Goal: Information Seeking & Learning: Find specific fact

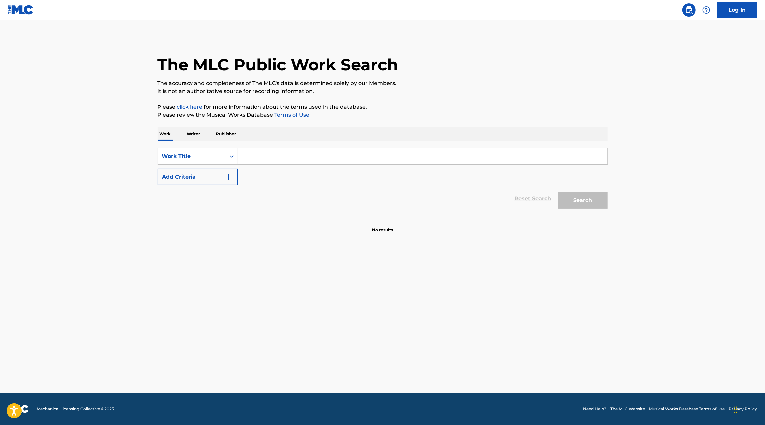
click at [373, 159] on input "Search Form" at bounding box center [422, 157] width 369 height 16
type input "con talento pa mentir"
click at [558, 192] on button "Search" at bounding box center [583, 200] width 50 height 17
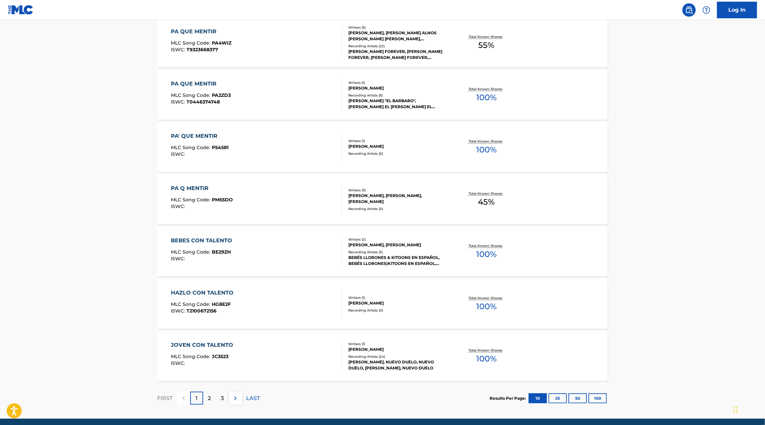
scroll to position [390, 0]
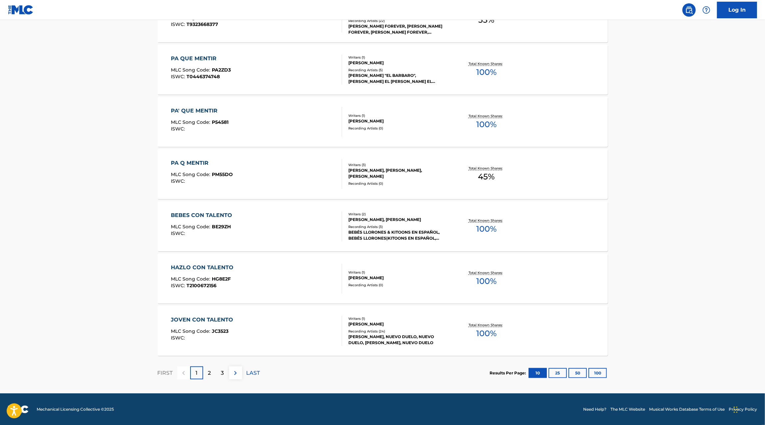
click at [209, 376] on p "2" at bounding box center [209, 373] width 3 height 8
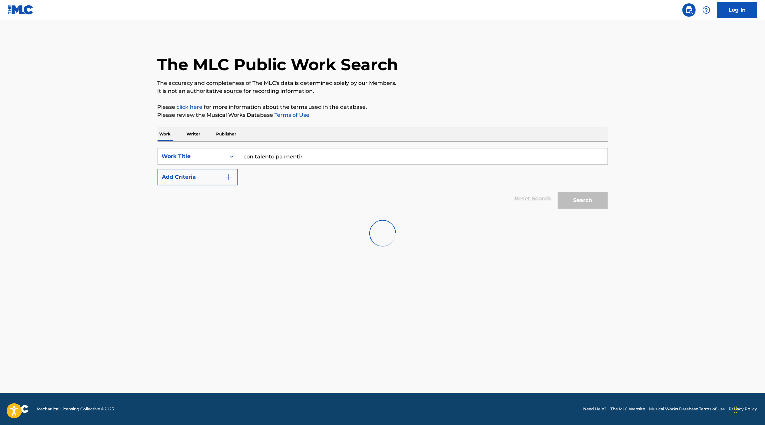
scroll to position [0, 0]
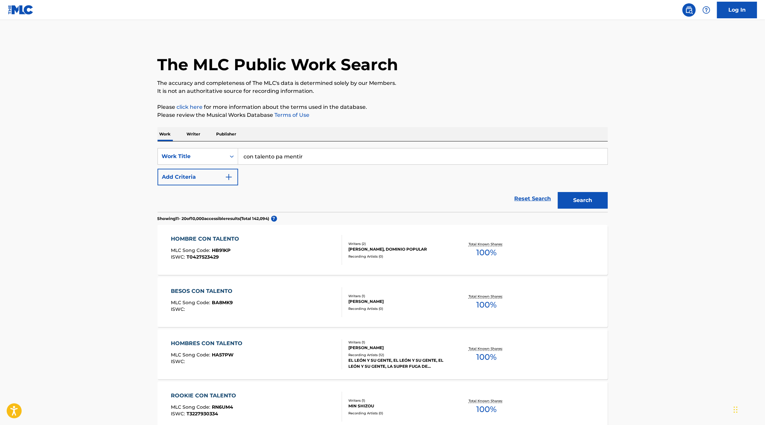
click at [188, 106] on link "click here" at bounding box center [190, 107] width 26 height 6
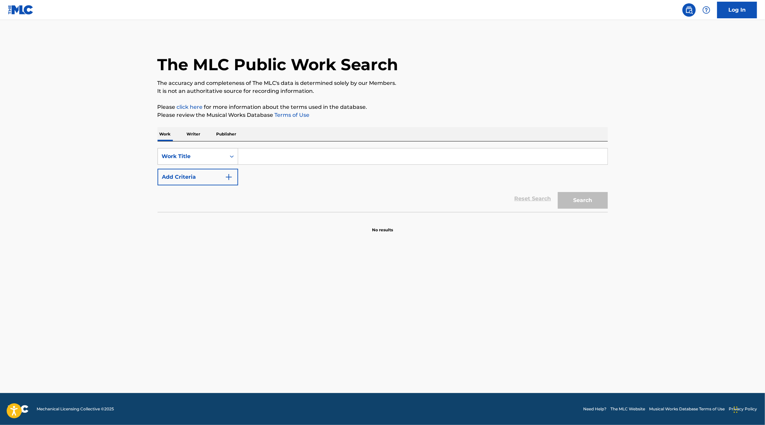
click at [189, 153] on div "Work Title" at bounding box center [192, 157] width 60 height 8
click at [217, 173] on div "Writer Name" at bounding box center [198, 173] width 80 height 17
click at [250, 168] on div "SearchWithCriteria49b5ac7a-d6dc-47e5-834a-277dd905c5a5 Writer Name Add Criteria" at bounding box center [383, 166] width 450 height 37
click at [254, 164] on input "Search Form" at bounding box center [422, 157] width 369 height 16
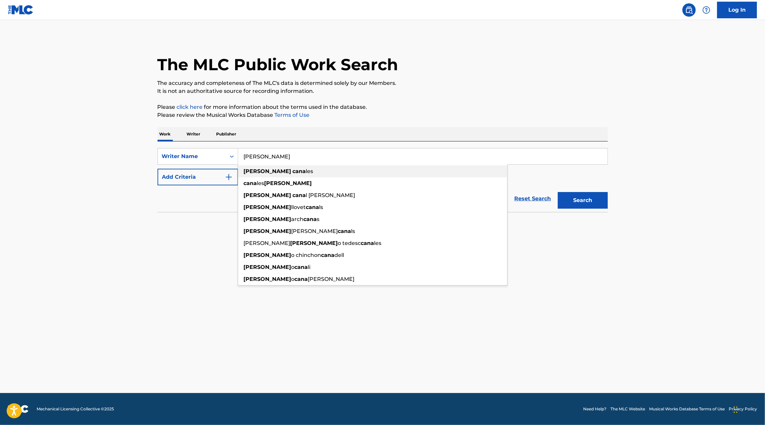
click at [252, 175] on div "[PERSON_NAME] les" at bounding box center [372, 172] width 269 height 12
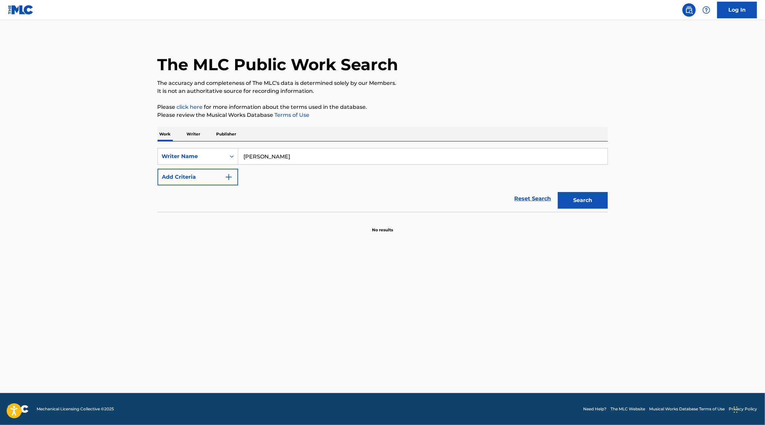
click at [591, 203] on button "Search" at bounding box center [583, 200] width 50 height 17
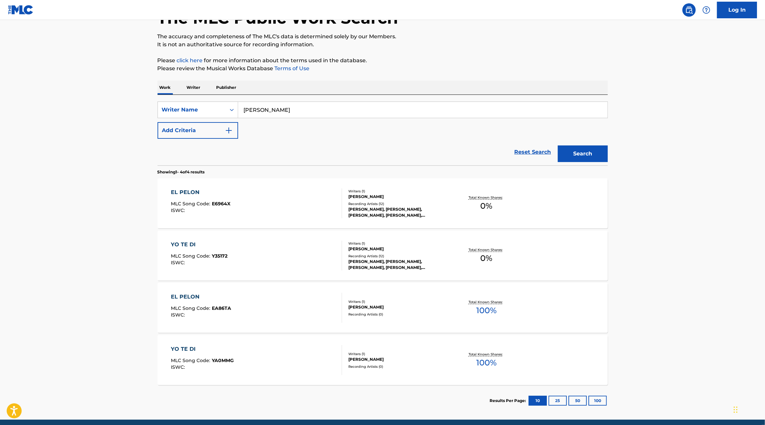
scroll to position [64, 0]
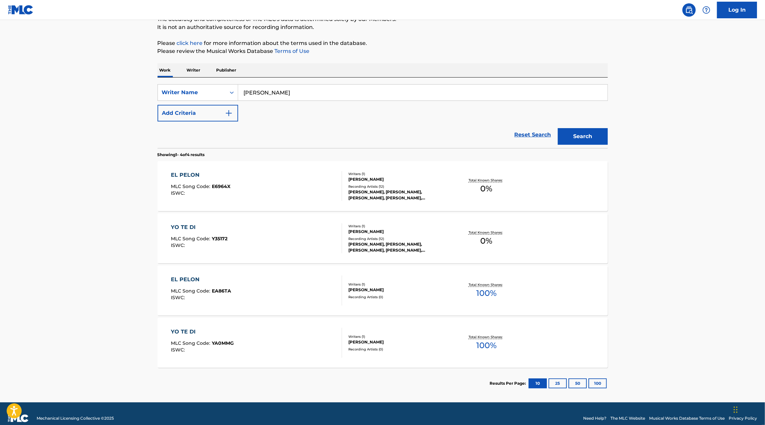
click at [289, 90] on input "[PERSON_NAME]" at bounding box center [422, 93] width 369 height 16
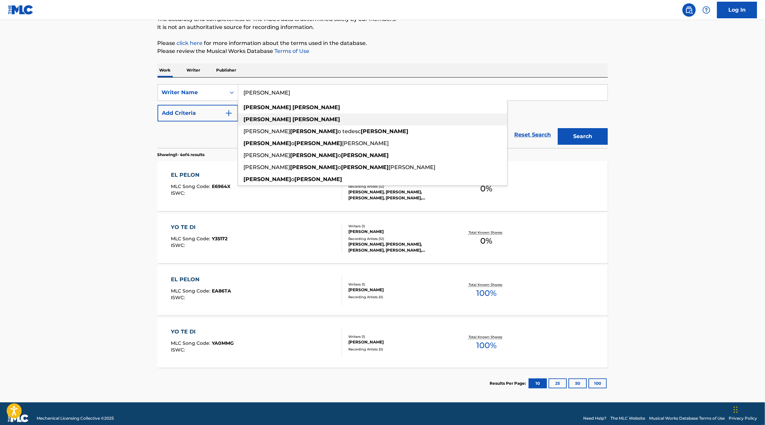
click at [293, 122] on strong "[PERSON_NAME]" at bounding box center [317, 119] width 48 height 6
type input "[PERSON_NAME]"
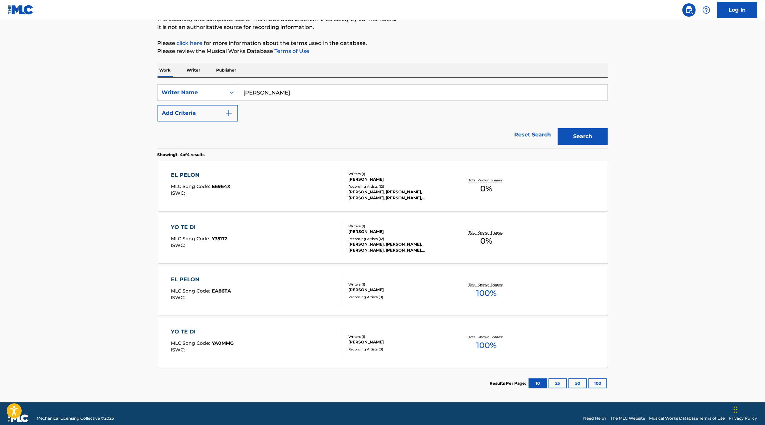
click at [566, 133] on button "Search" at bounding box center [583, 136] width 50 height 17
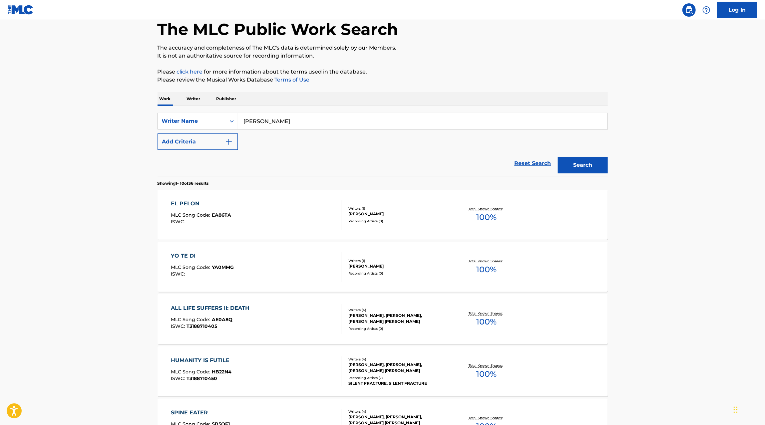
scroll to position [0, 0]
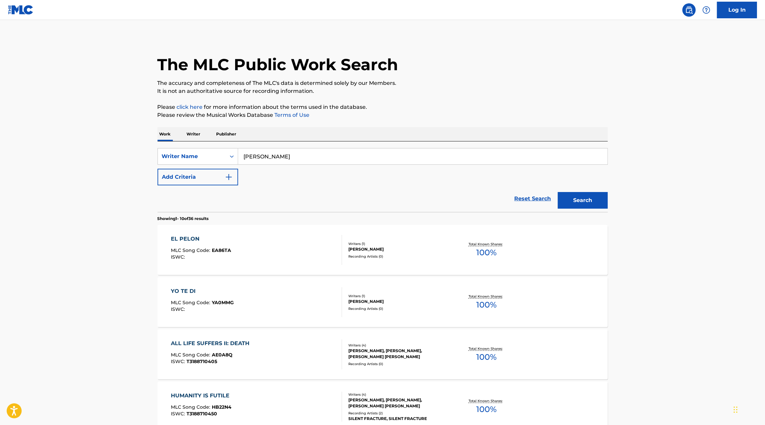
click at [199, 134] on p "Writer" at bounding box center [194, 134] width 18 height 14
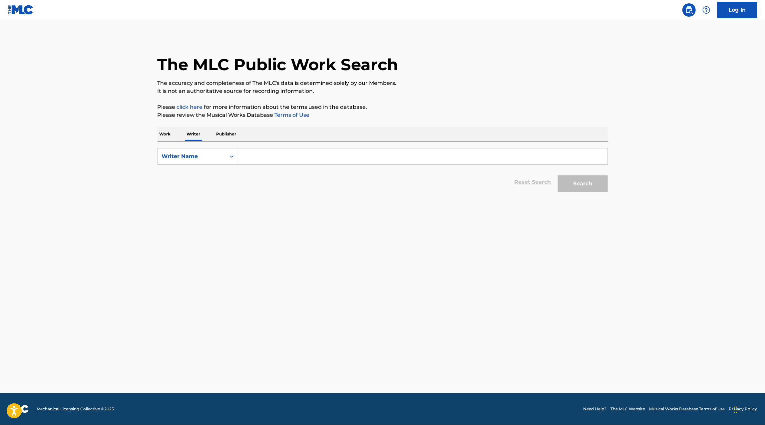
click at [253, 161] on input "Search Form" at bounding box center [422, 157] width 369 height 16
click at [187, 157] on div "Writer Name" at bounding box center [192, 157] width 60 height 8
click at [187, 168] on div "Writer IPI" at bounding box center [198, 173] width 80 height 17
click at [237, 157] on div "Search Form" at bounding box center [232, 157] width 12 height 12
click at [251, 157] on input "Search Form" at bounding box center [422, 157] width 369 height 16
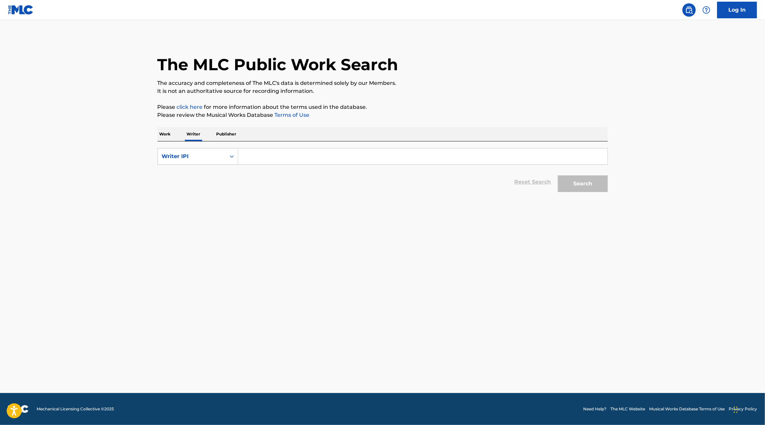
paste input "00451271774"
type input "00451271774"
click at [558, 176] on button "Search" at bounding box center [583, 184] width 50 height 17
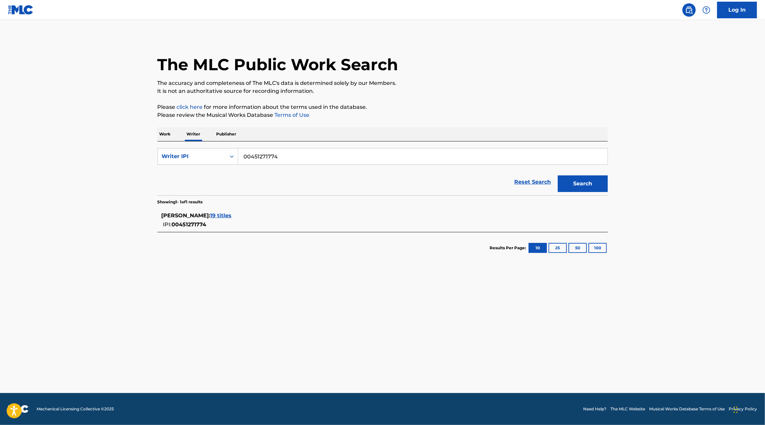
click at [231, 214] on span "19 titles" at bounding box center [220, 215] width 21 height 6
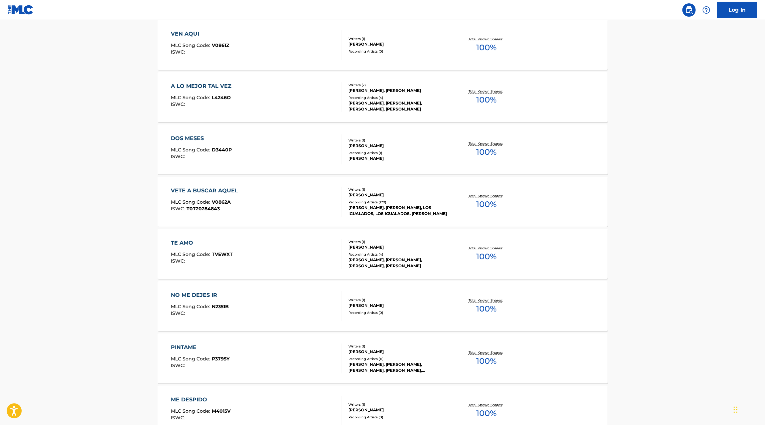
scroll to position [294, 0]
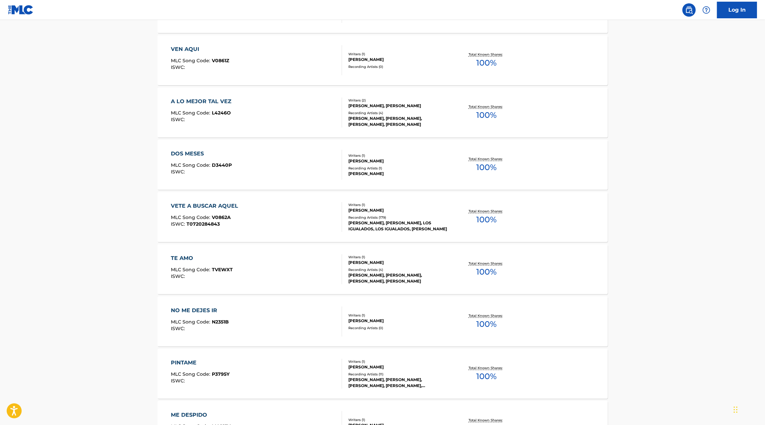
click at [295, 212] on div "VETE A BUSCAR AQUEL MLC Song Code : V0862A ISWC : T0720284843" at bounding box center [256, 217] width 171 height 30
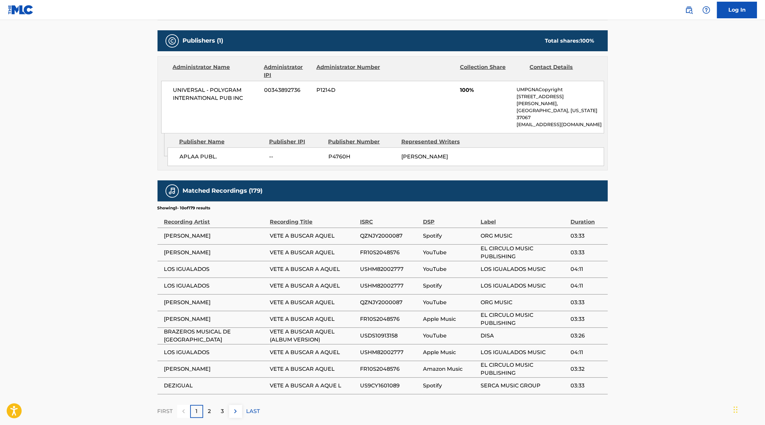
scroll to position [290, 0]
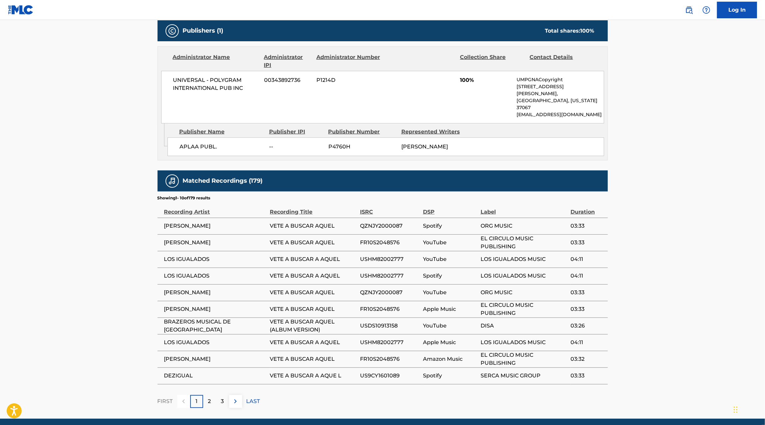
click at [211, 395] on div "2" at bounding box center [209, 401] width 13 height 13
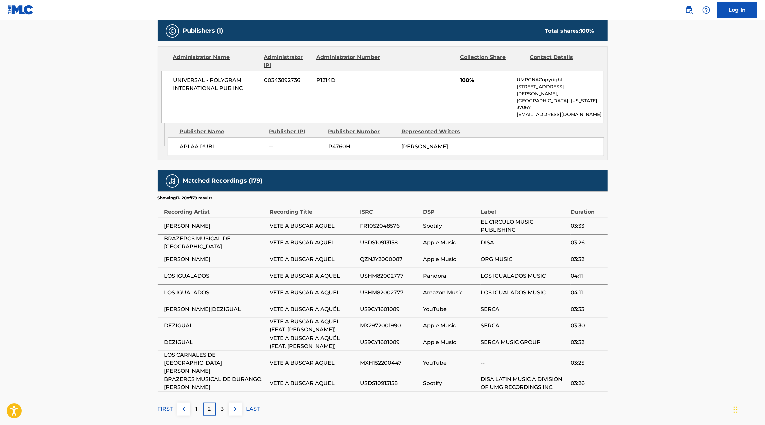
click at [222, 405] on p "3" at bounding box center [222, 409] width 3 height 8
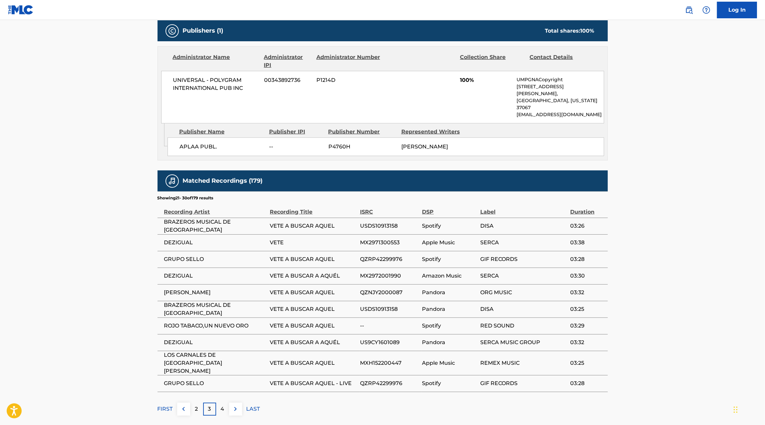
click at [235, 405] on img at bounding box center [235, 409] width 8 height 8
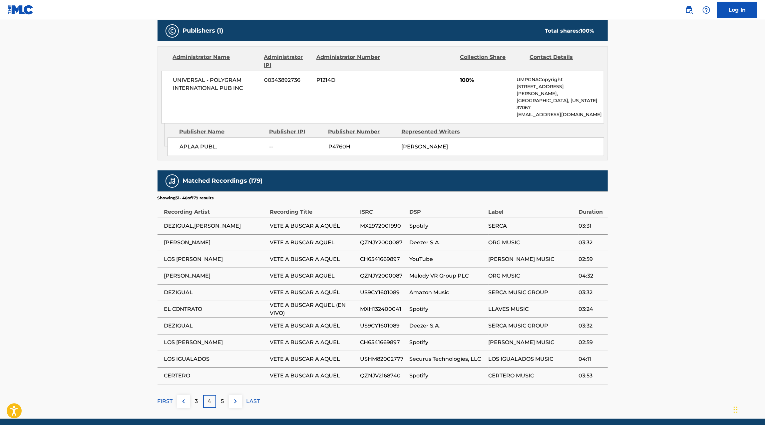
click at [235, 398] on img at bounding box center [235, 402] width 8 height 8
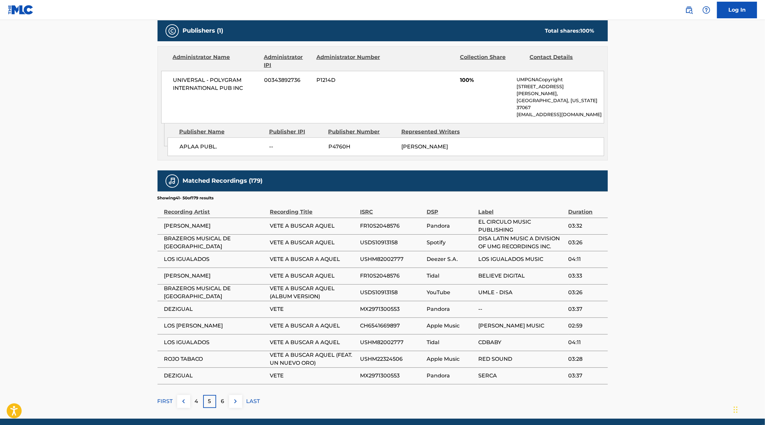
click at [235, 398] on img at bounding box center [235, 402] width 8 height 8
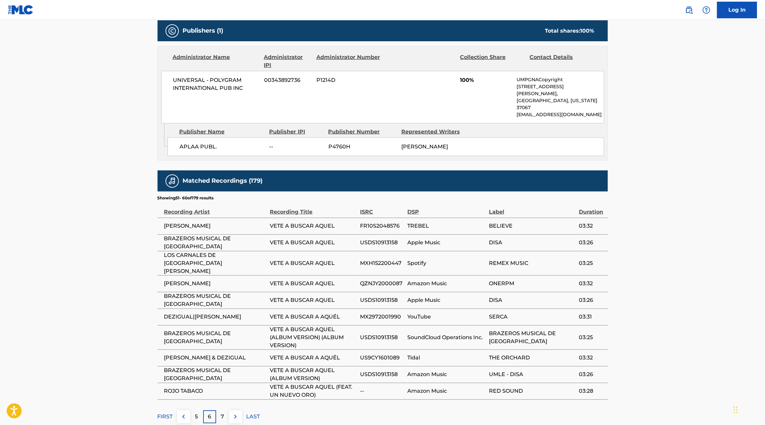
click at [235, 411] on button at bounding box center [235, 417] width 13 height 13
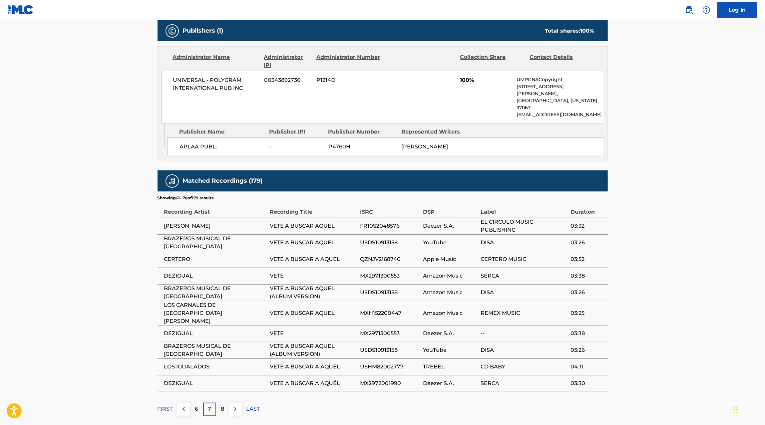
click at [235, 405] on img at bounding box center [235, 409] width 8 height 8
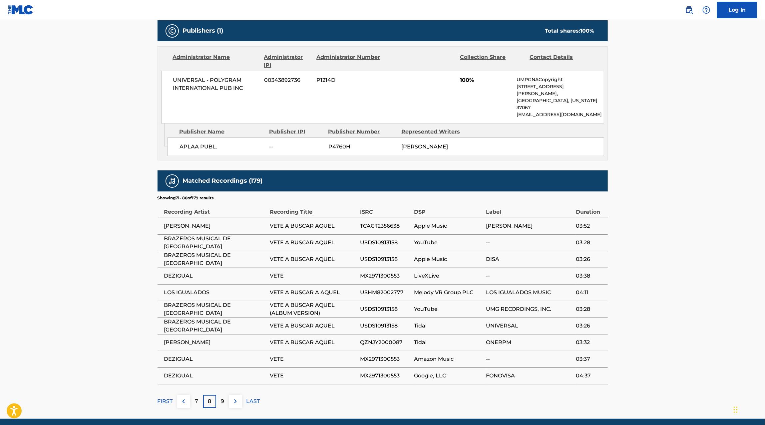
click at [235, 398] on img at bounding box center [235, 402] width 8 height 8
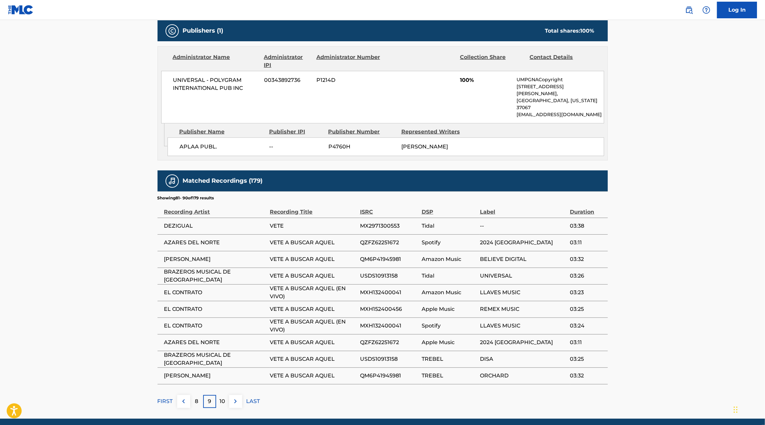
click at [235, 398] on img at bounding box center [235, 402] width 8 height 8
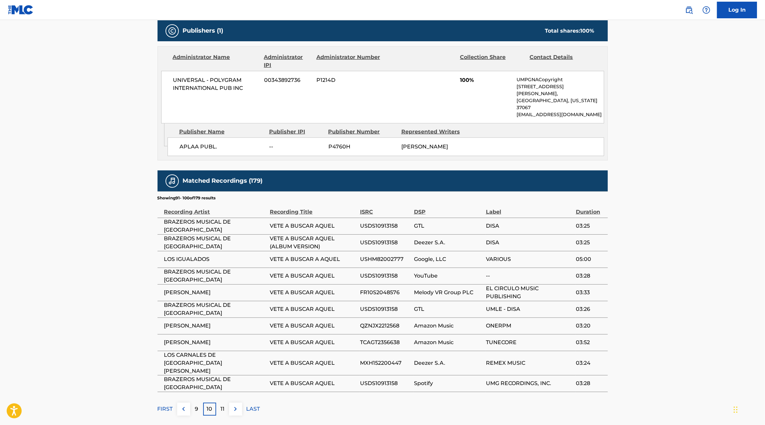
click at [235, 405] on img at bounding box center [235, 409] width 8 height 8
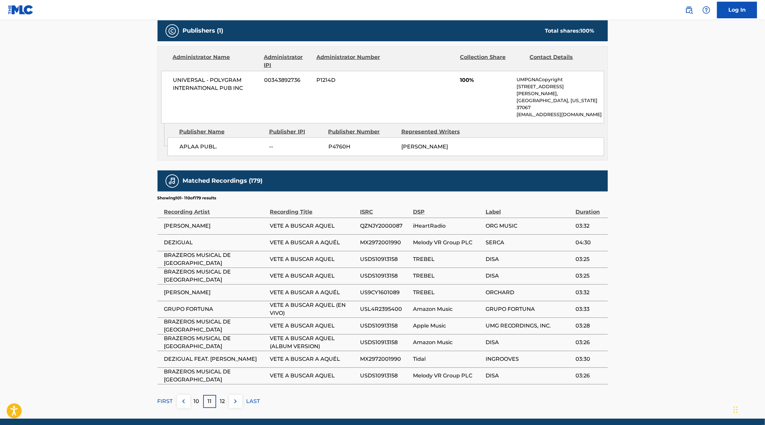
scroll to position [0, 0]
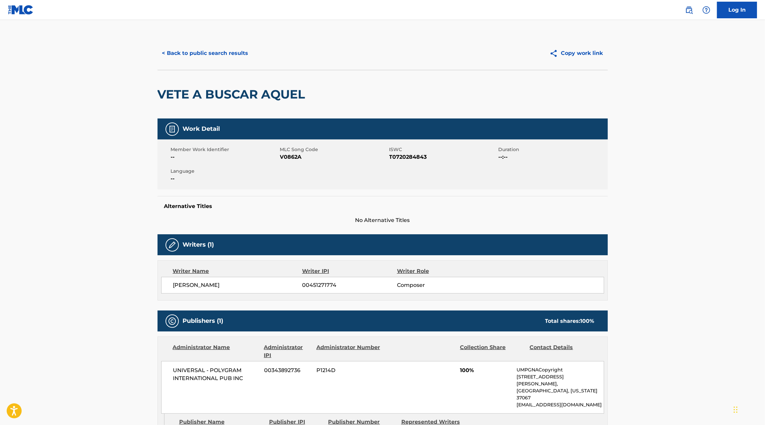
click at [195, 57] on button "< Back to public search results" at bounding box center [206, 53] width 96 height 17
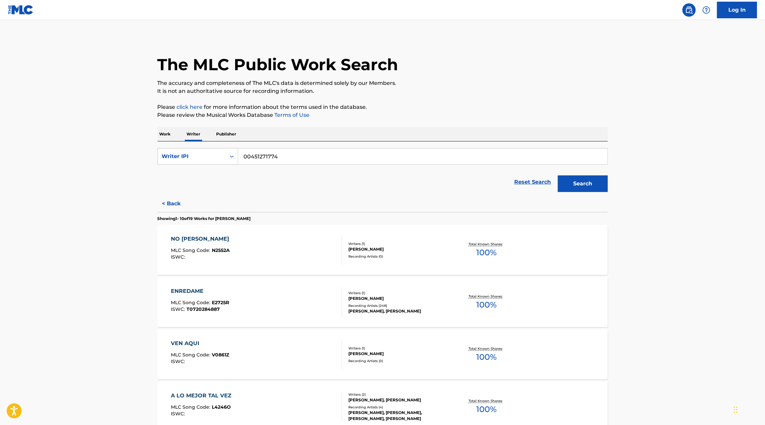
click at [167, 133] on p "Work" at bounding box center [165, 134] width 15 height 14
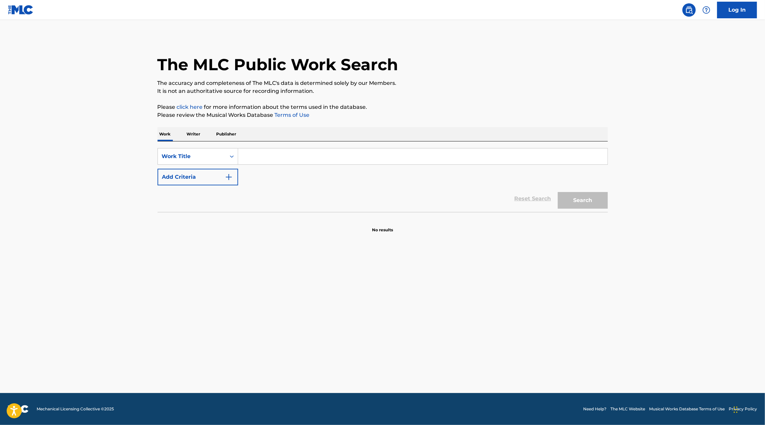
click at [281, 162] on input "Search Form" at bounding box center [422, 157] width 369 height 16
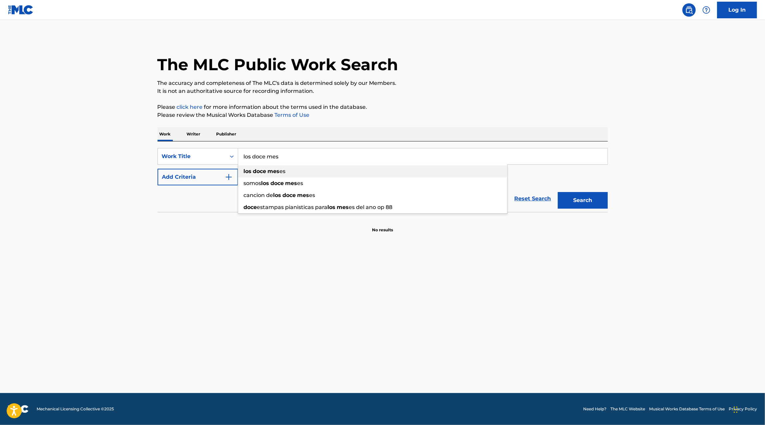
click at [277, 174] on strong "mes" at bounding box center [274, 171] width 12 height 6
type input "los doce meses"
click at [563, 198] on button "Search" at bounding box center [583, 200] width 50 height 17
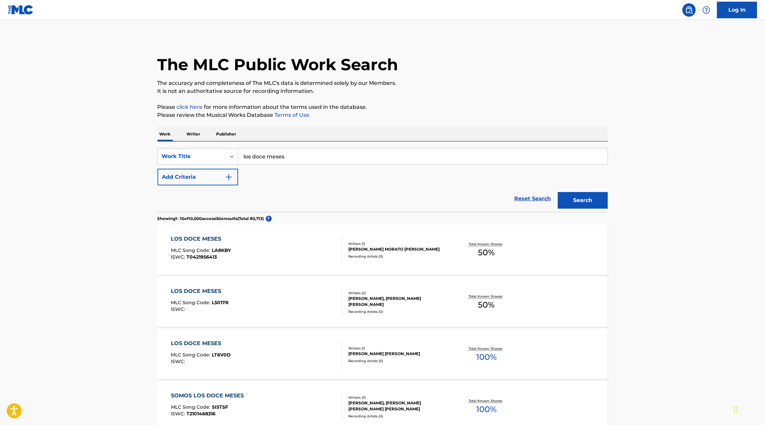
click at [301, 356] on div "LOS DOCE MESES MLC Song Code : LT6V0D ISWC :" at bounding box center [256, 355] width 171 height 30
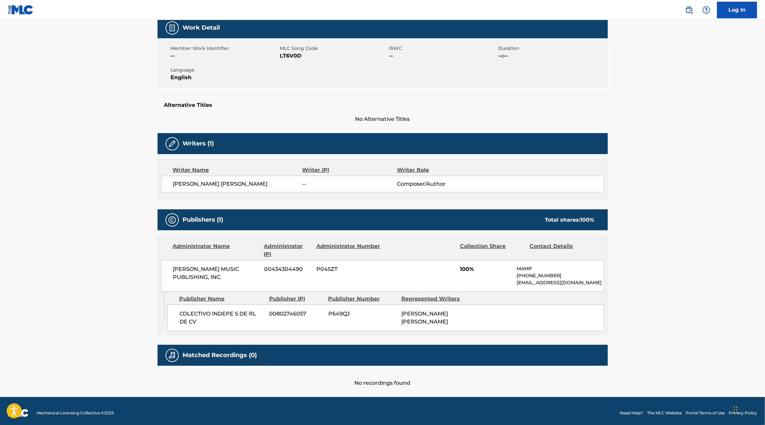
scroll to position [104, 0]
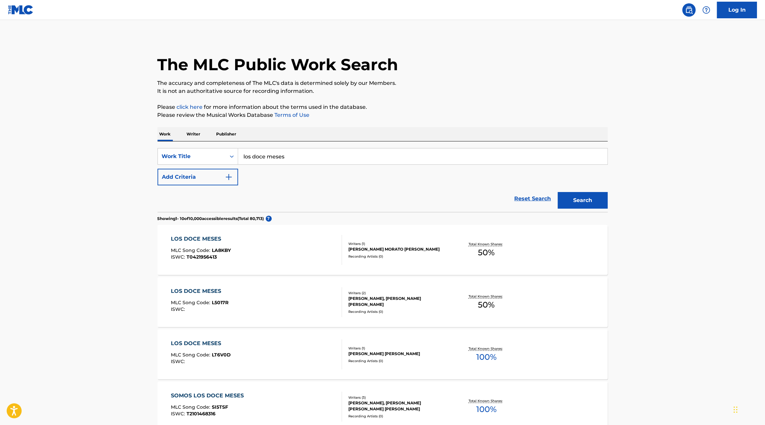
click at [291, 162] on input "los doce meses" at bounding box center [422, 157] width 369 height 16
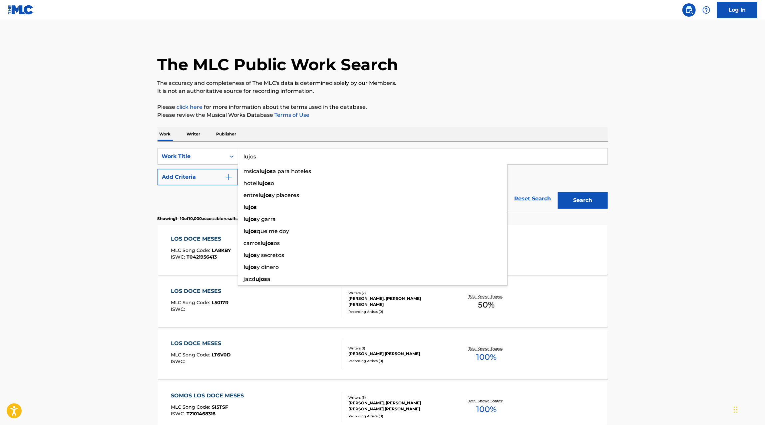
type input "lujos"
click at [579, 193] on button "Search" at bounding box center [583, 200] width 50 height 17
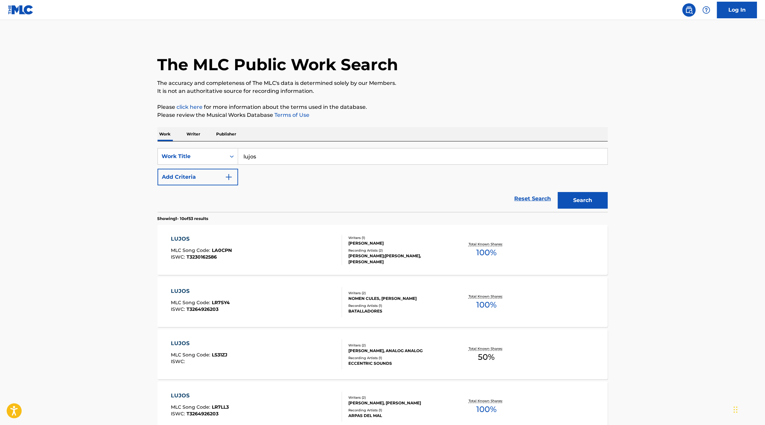
click at [220, 171] on button "Add Criteria" at bounding box center [198, 177] width 81 height 17
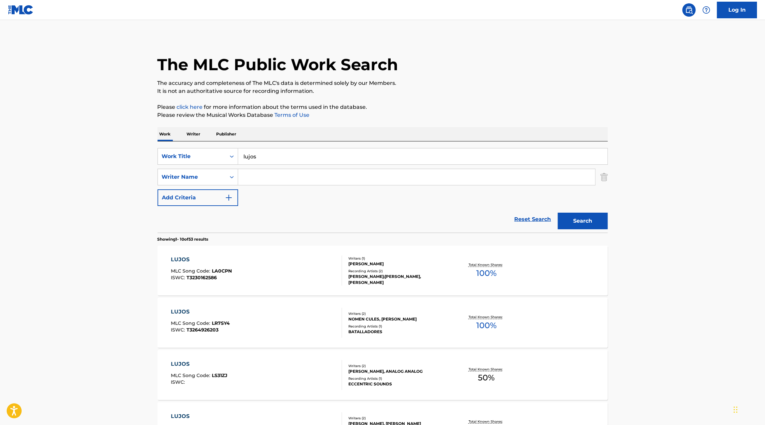
click at [260, 172] on input "Search Form" at bounding box center [416, 177] width 357 height 16
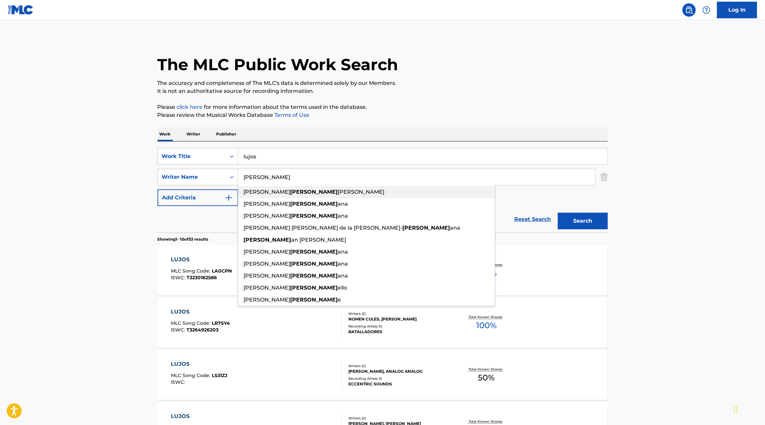
click at [290, 195] on strong "[PERSON_NAME]" at bounding box center [314, 192] width 48 height 6
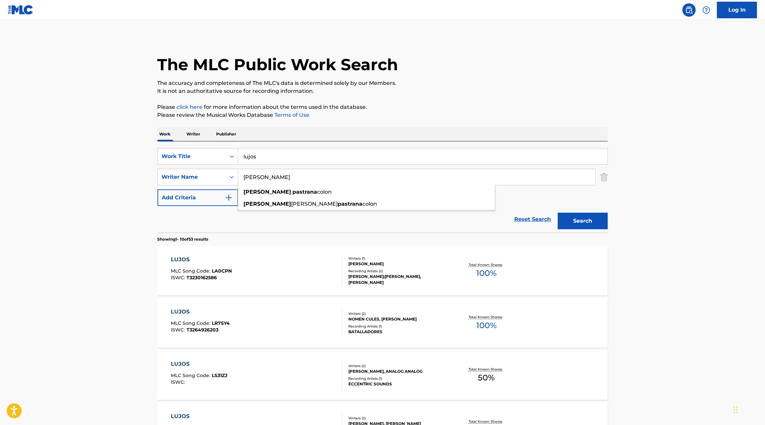
type input "[PERSON_NAME]"
click at [558, 213] on button "Search" at bounding box center [583, 221] width 50 height 17
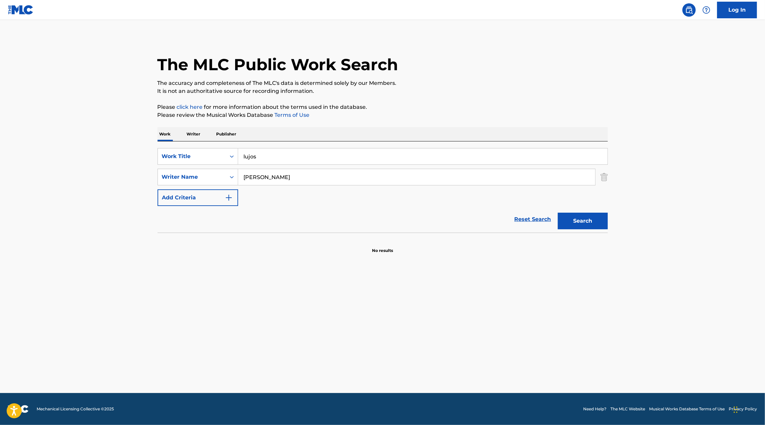
click at [283, 159] on input "lujos" at bounding box center [422, 157] width 369 height 16
click at [272, 183] on input "[PERSON_NAME]" at bounding box center [416, 177] width 357 height 16
click at [199, 131] on p "Writer" at bounding box center [194, 134] width 18 height 14
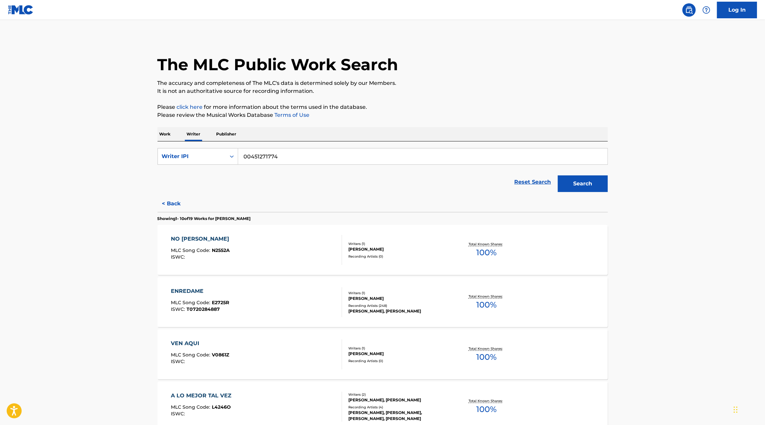
click at [272, 157] on input "00451271774" at bounding box center [422, 157] width 369 height 16
type input "[PERSON_NAME]"
click at [186, 157] on div "Writer IPI" at bounding box center [192, 157] width 60 height 8
click at [186, 175] on div "Writer Name" at bounding box center [198, 173] width 80 height 17
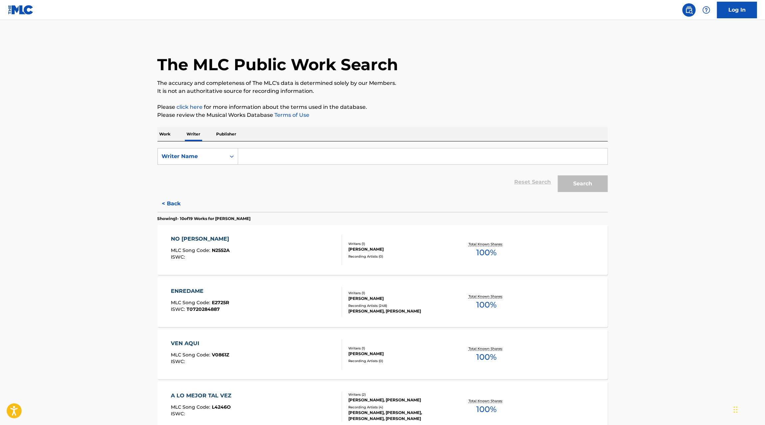
click at [291, 153] on input "Search Form" at bounding box center [422, 157] width 369 height 16
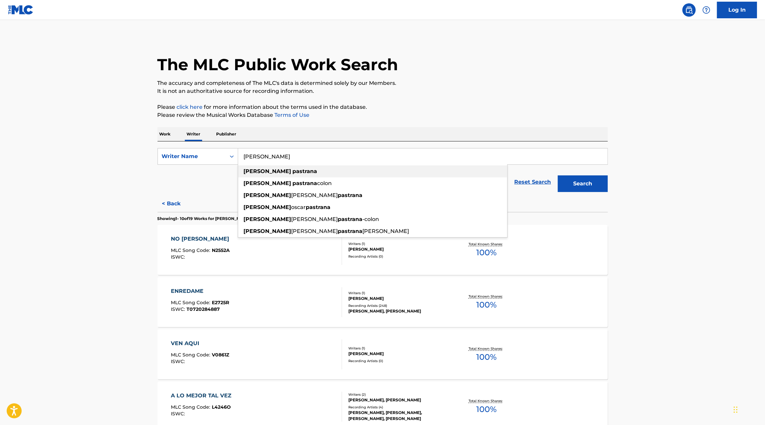
type input "[PERSON_NAME]"
click at [293, 173] on strong "pastrana" at bounding box center [305, 171] width 25 height 6
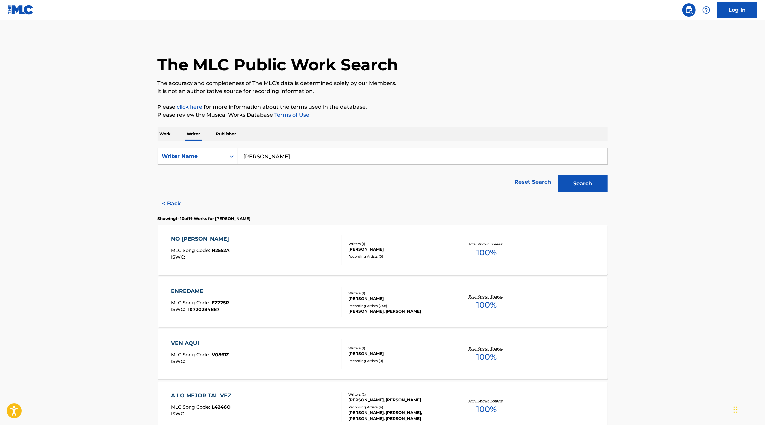
click at [558, 176] on button "Search" at bounding box center [583, 184] width 50 height 17
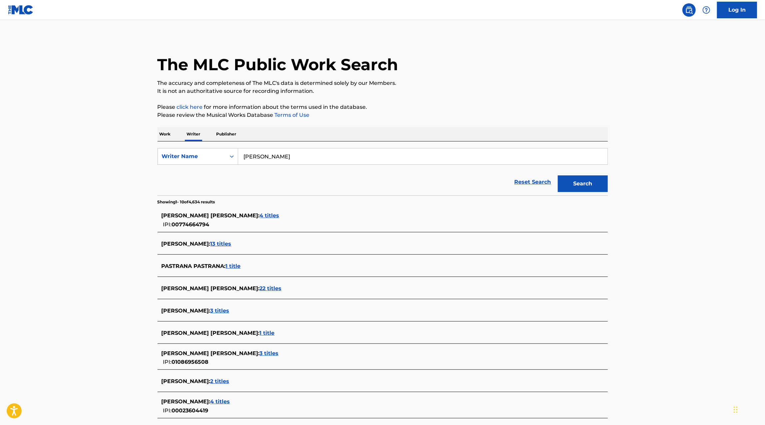
click at [282, 291] on span "22 titles" at bounding box center [271, 288] width 22 height 6
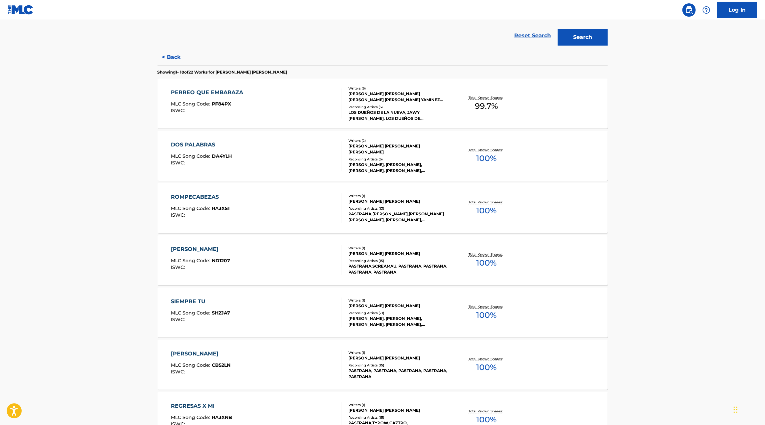
scroll to position [151, 0]
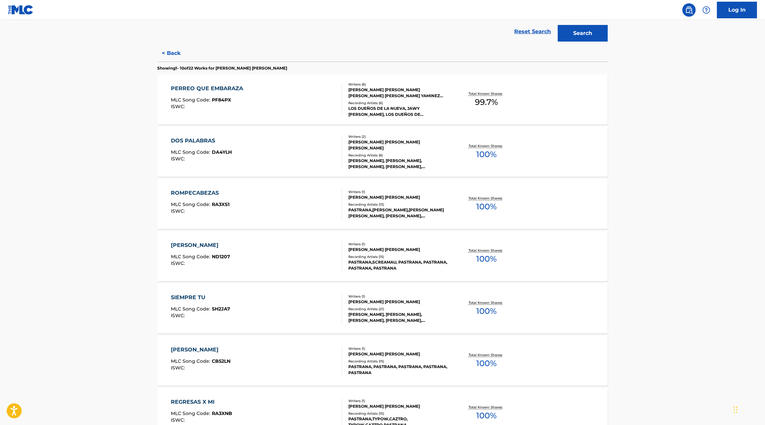
click at [281, 214] on div "ROMPECABEZAS MLC Song Code : RA3XS1 ISWC :" at bounding box center [256, 204] width 171 height 30
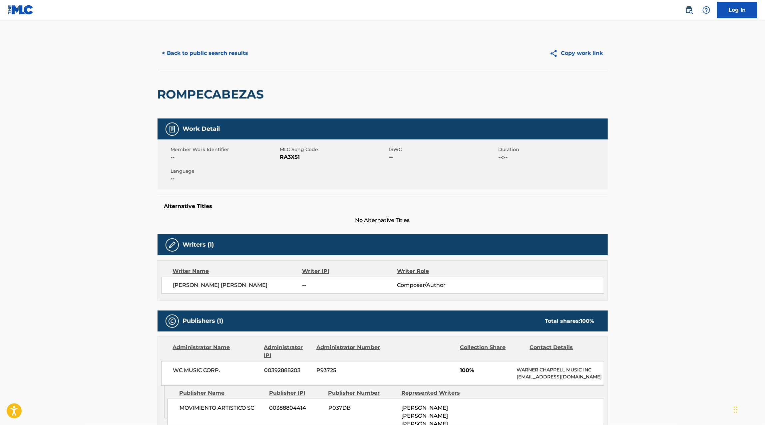
scroll to position [19, 0]
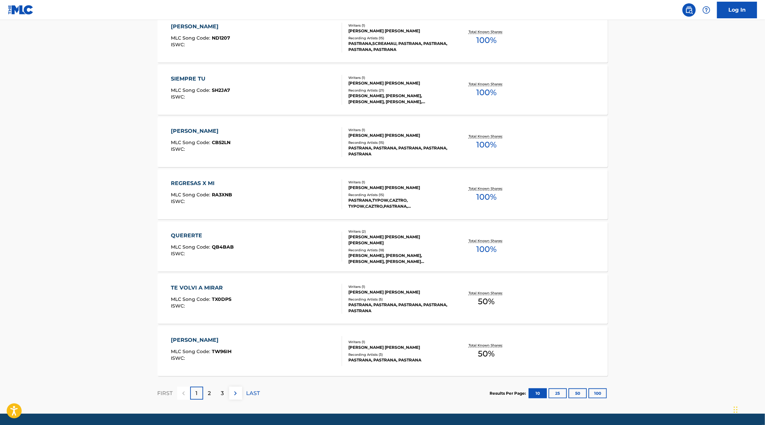
scroll to position [377, 0]
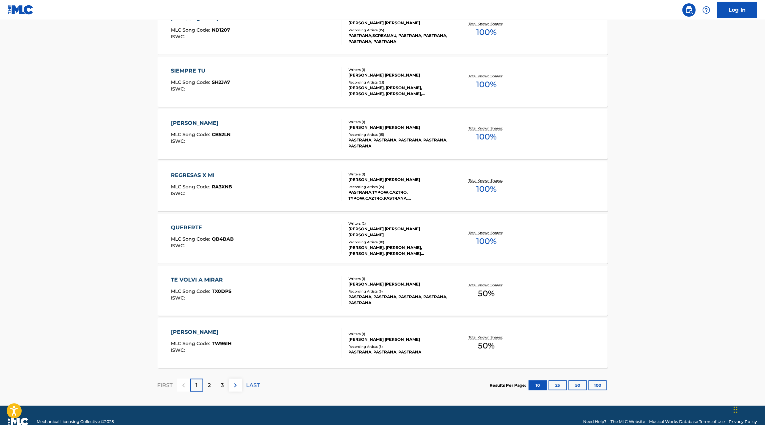
click at [213, 382] on div "2" at bounding box center [209, 385] width 13 height 13
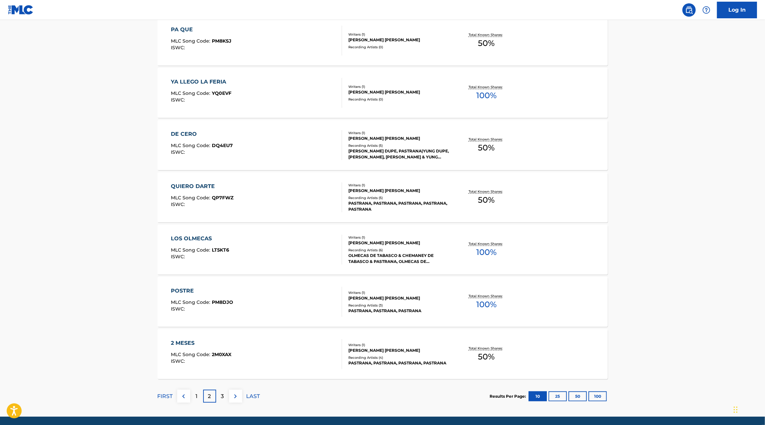
scroll to position [367, 0]
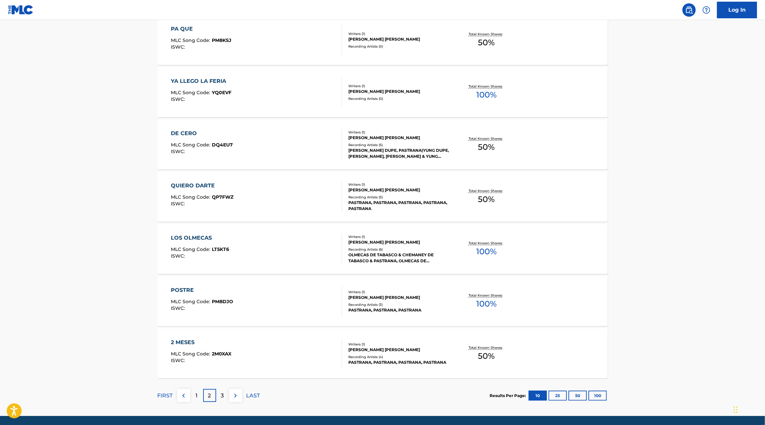
click at [225, 394] on div "3" at bounding box center [222, 395] width 13 height 13
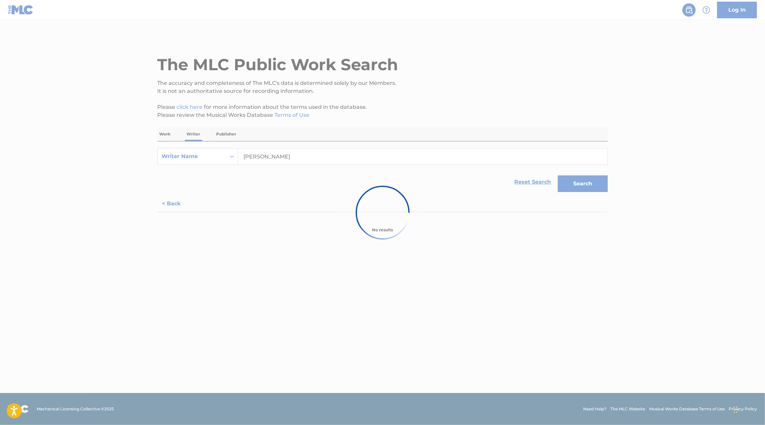
scroll to position [0, 0]
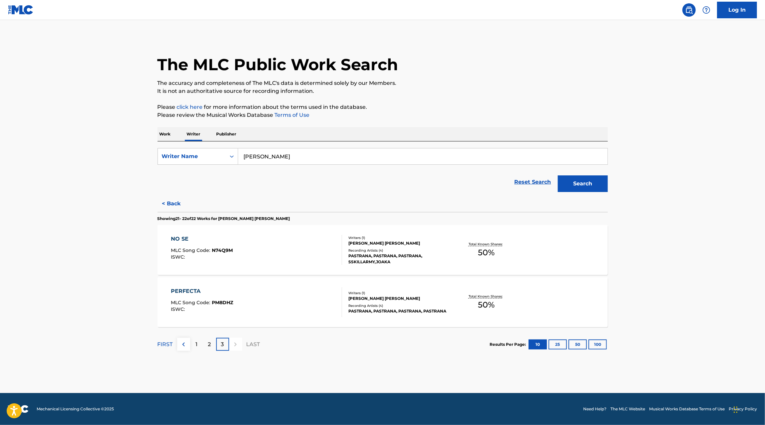
click at [268, 155] on input "[PERSON_NAME]" at bounding box center [422, 157] width 369 height 16
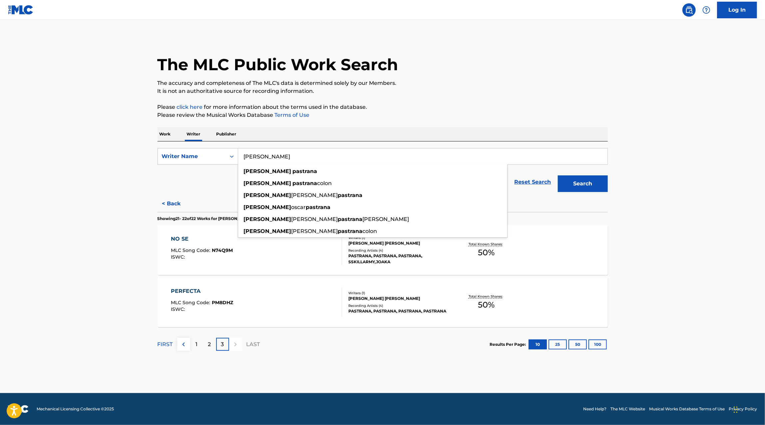
click at [268, 155] on input "[PERSON_NAME]" at bounding box center [422, 157] width 369 height 16
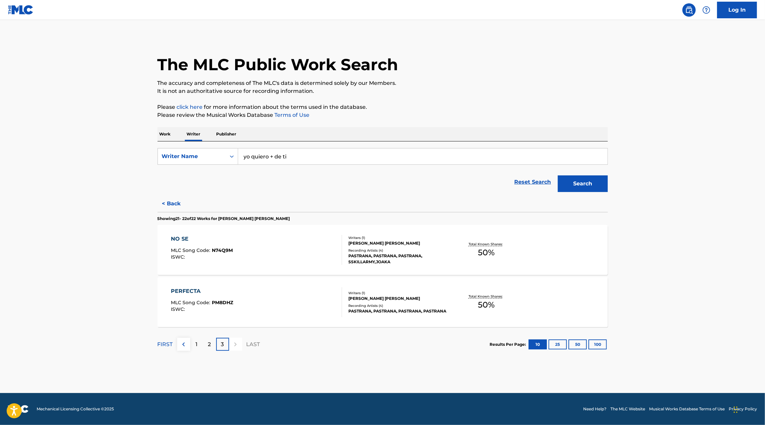
type input "yo quiero + de ti"
click at [558, 176] on button "Search" at bounding box center [583, 184] width 50 height 17
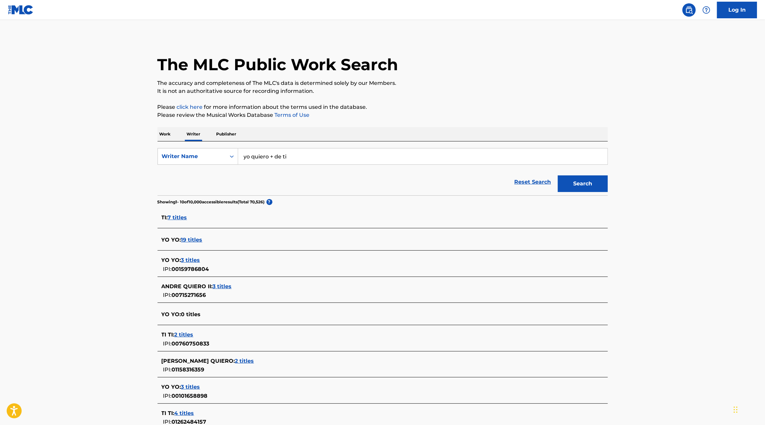
click at [287, 162] on input "yo quiero + de ti" at bounding box center [422, 157] width 369 height 16
click at [168, 135] on p "Work" at bounding box center [165, 134] width 15 height 14
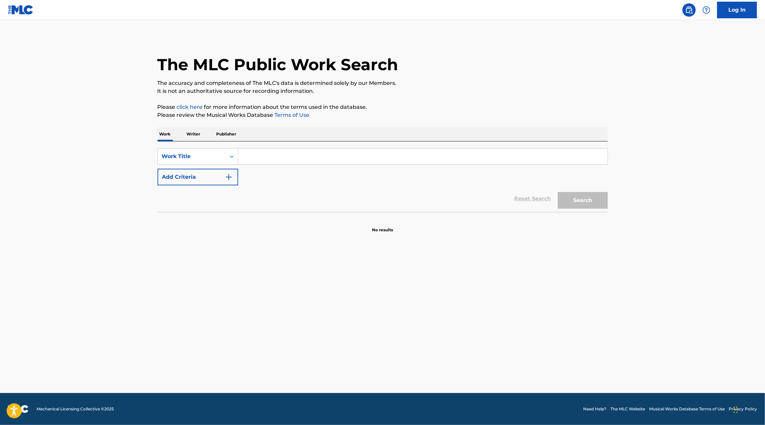
click at [299, 156] on input "Search Form" at bounding box center [422, 157] width 369 height 16
paste input "yo quiero + de ti"
type input "yo quiero + de ti"
click at [558, 192] on button "Search" at bounding box center [583, 200] width 50 height 17
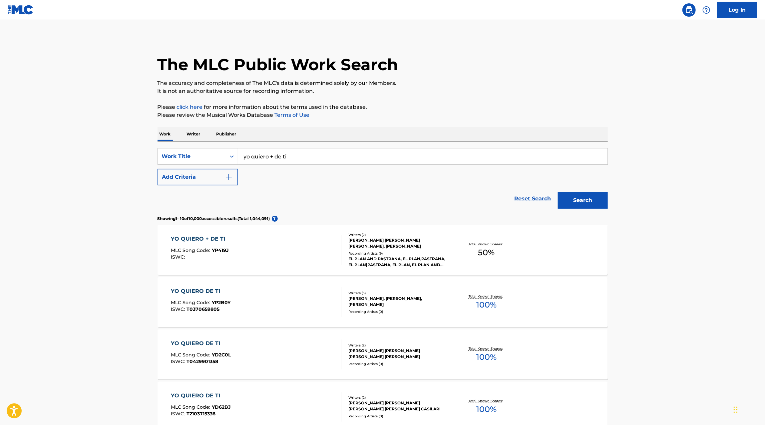
click at [274, 246] on div "YO QUIERO + DE TI MLC Song Code : YP419J ISWC :" at bounding box center [256, 250] width 171 height 30
click at [297, 156] on input "yo quiero + de ti" at bounding box center [422, 157] width 369 height 16
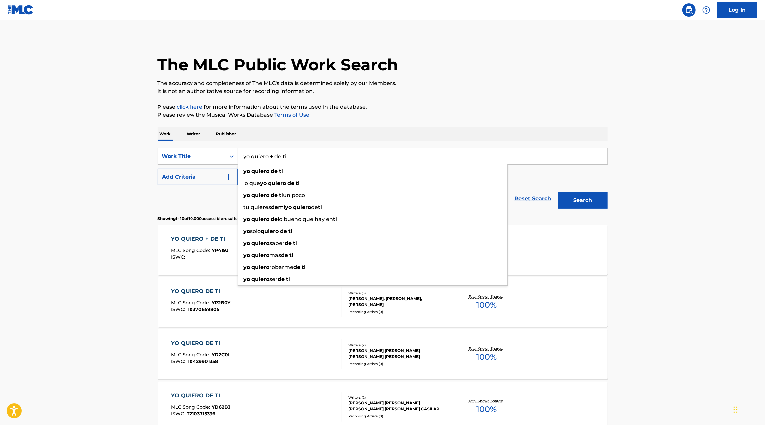
click at [195, 139] on p "Writer" at bounding box center [194, 134] width 18 height 14
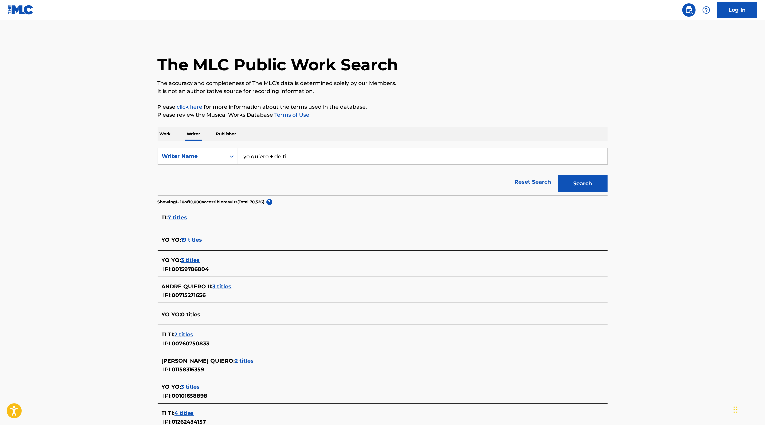
click at [268, 159] on input "yo quiero + de ti" at bounding box center [422, 157] width 369 height 16
click at [558, 176] on button "Search" at bounding box center [583, 184] width 50 height 17
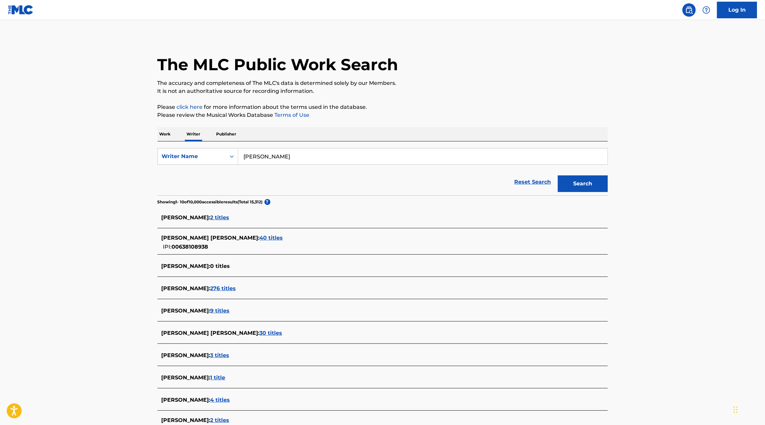
click at [290, 154] on input "[PERSON_NAME]" at bounding box center [422, 157] width 369 height 16
click at [291, 173] on span "[PERSON_NAME]" at bounding box center [281, 171] width 47 height 6
type input "[PERSON_NAME]"
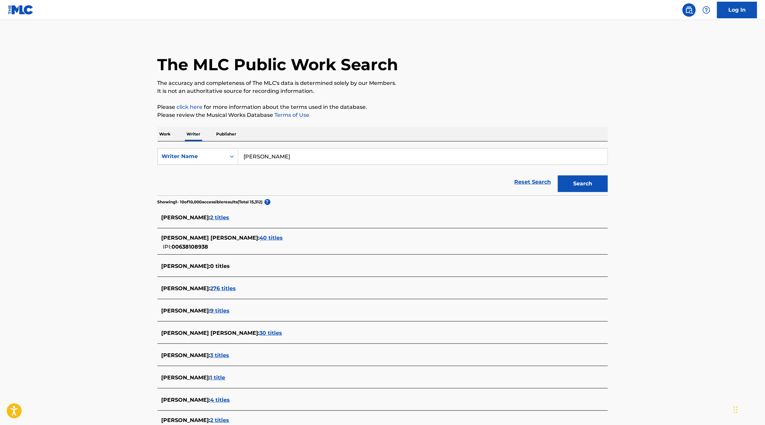
click at [558, 176] on button "Search" at bounding box center [583, 184] width 50 height 17
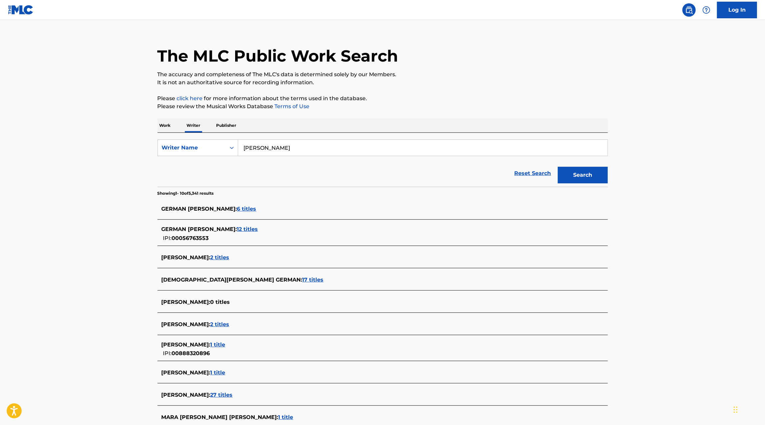
scroll to position [11, 0]
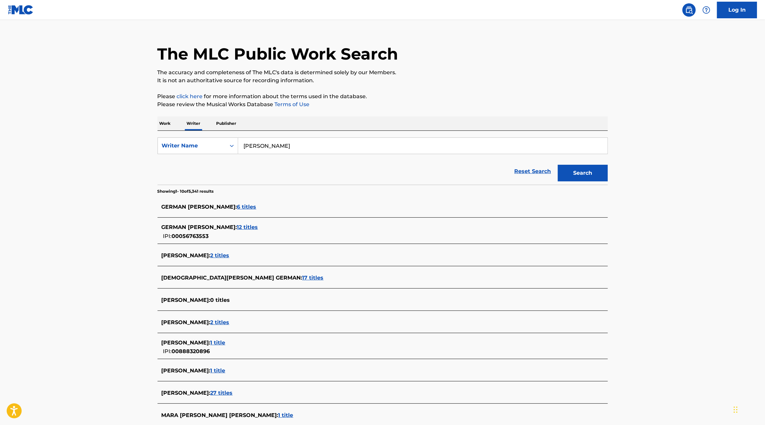
click at [233, 393] on span "27 titles" at bounding box center [221, 393] width 22 height 6
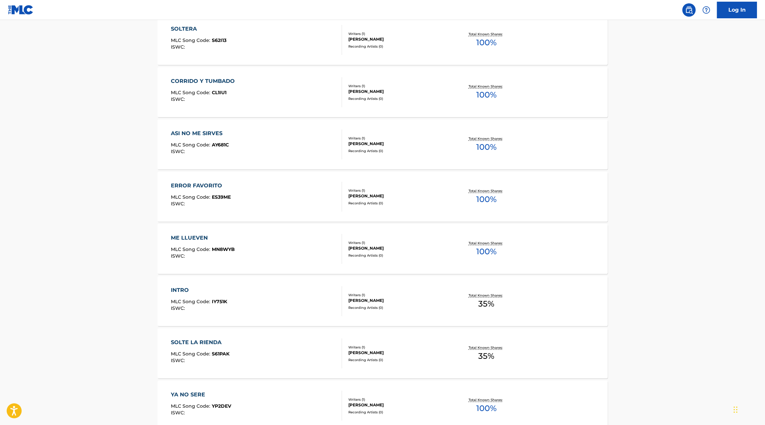
scroll to position [390, 0]
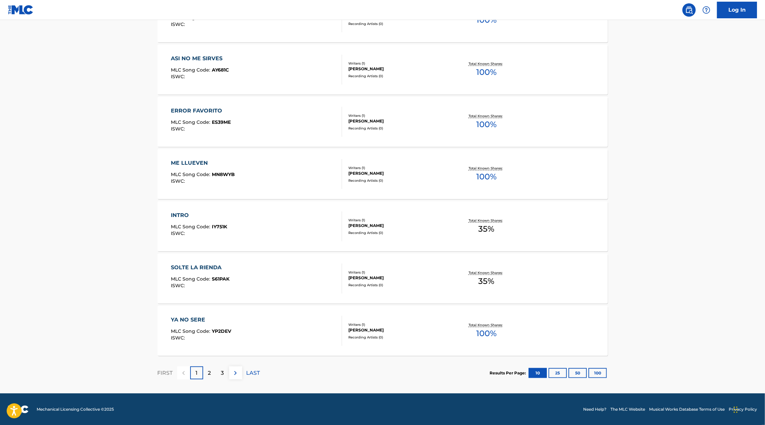
click at [556, 371] on button "25" at bounding box center [558, 373] width 18 height 10
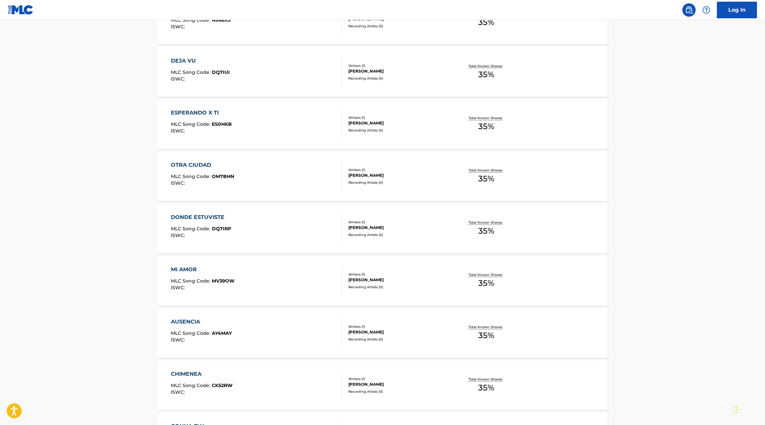
scroll to position [1174, 0]
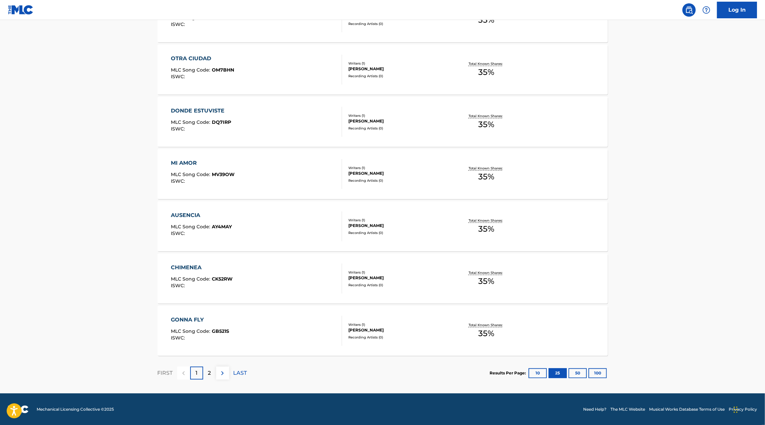
click at [590, 374] on button "100" at bounding box center [597, 373] width 18 height 10
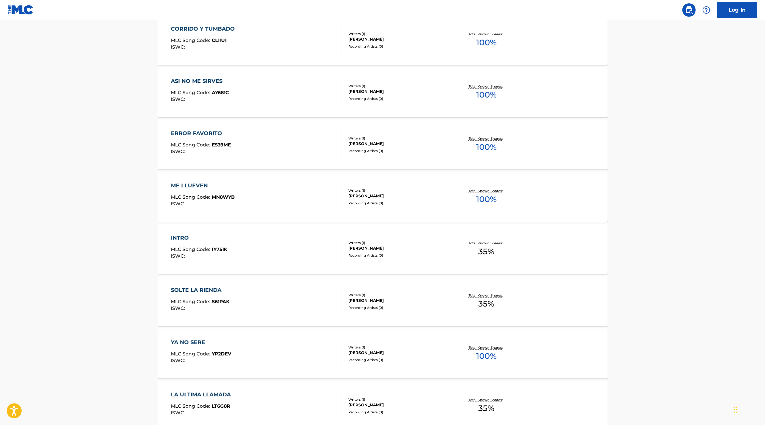
scroll to position [349, 0]
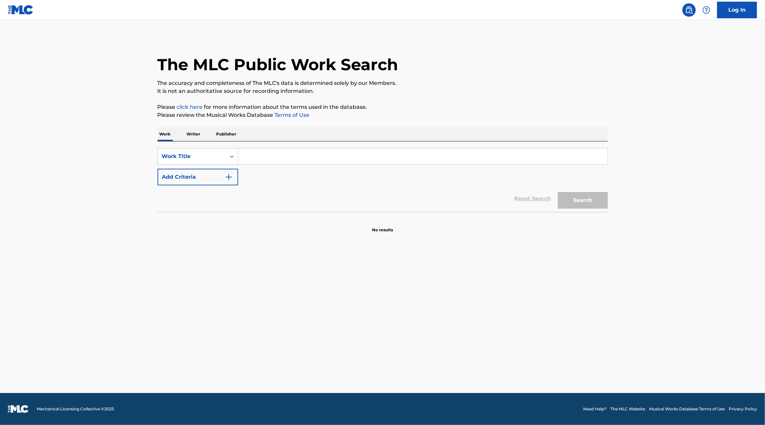
click at [266, 158] on input "Search Form" at bounding box center [422, 157] width 369 height 16
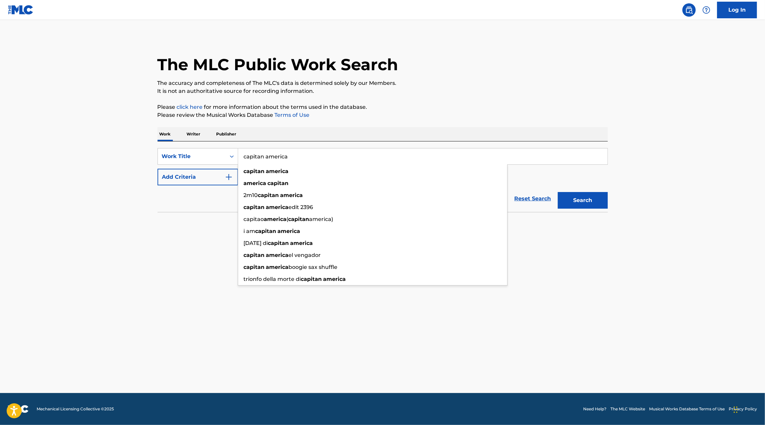
type input "capitan america"
click at [215, 181] on button "Add Criteria" at bounding box center [198, 177] width 81 height 17
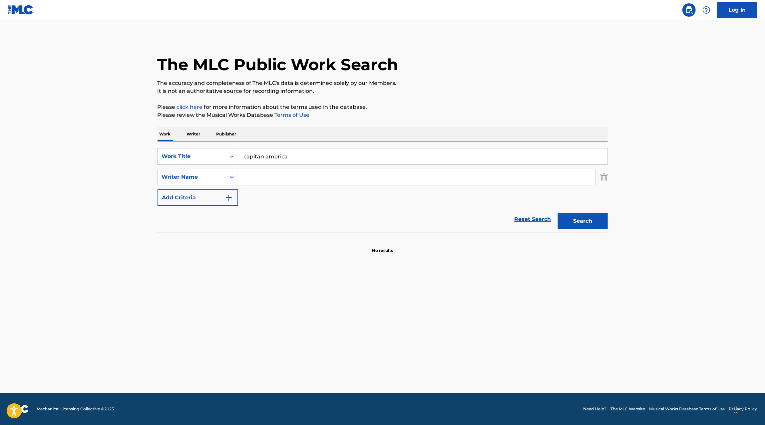
click at [263, 181] on input "Search Form" at bounding box center [416, 177] width 357 height 16
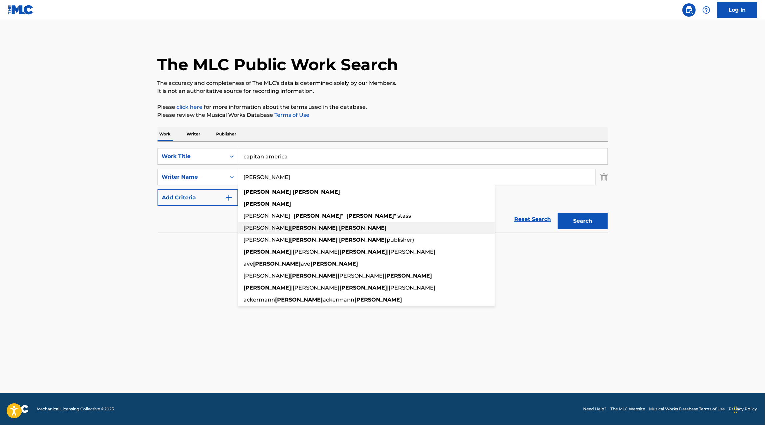
click at [270, 223] on div "christian michelle felix felix" at bounding box center [366, 228] width 257 height 12
type input "christian michelle felix felix"
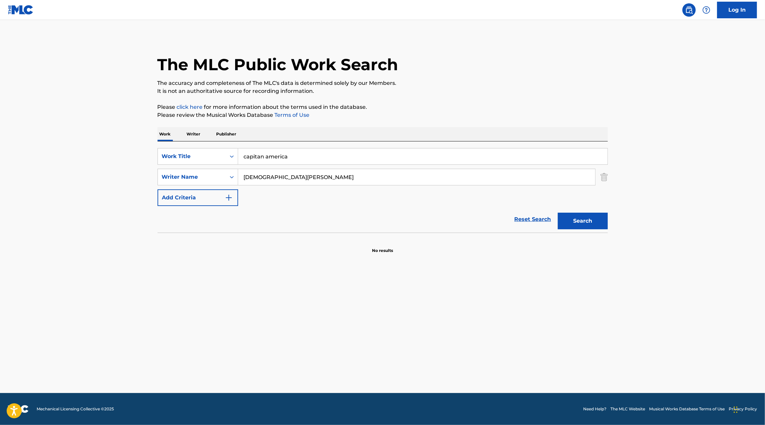
click at [558, 213] on button "Search" at bounding box center [583, 221] width 50 height 17
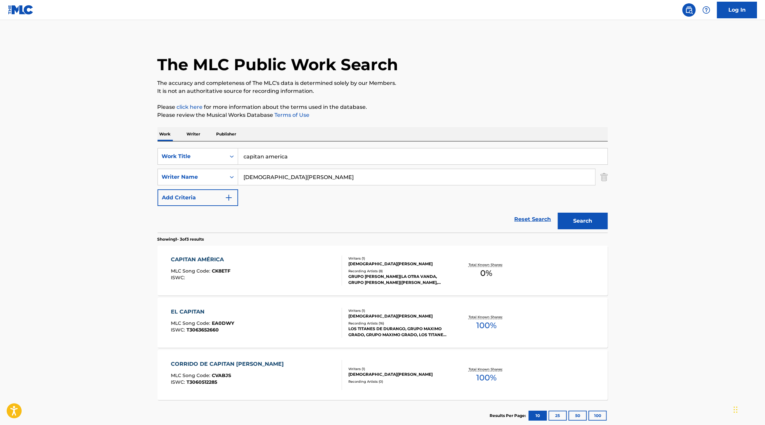
click at [290, 277] on div "CAPITAN AMÉRICA MLC Song Code : CK8ETF ISWC :" at bounding box center [256, 271] width 171 height 30
